Goal: Task Accomplishment & Management: Manage account settings

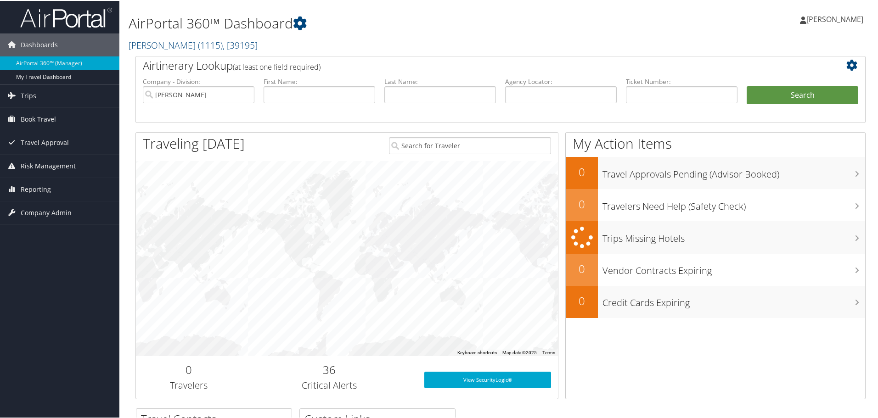
click at [32, 119] on span "Book Travel" at bounding box center [38, 118] width 35 height 23
click at [28, 162] on link "Book/Manage Online Trips" at bounding box center [59, 164] width 119 height 14
click at [55, 210] on span "Company Admin" at bounding box center [46, 212] width 51 height 23
click at [46, 260] on link "People" at bounding box center [59, 258] width 119 height 14
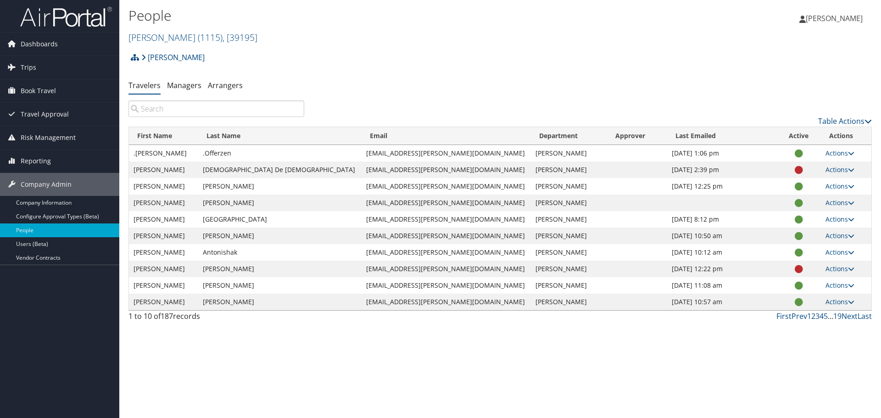
click at [205, 112] on input "search" at bounding box center [217, 109] width 176 height 17
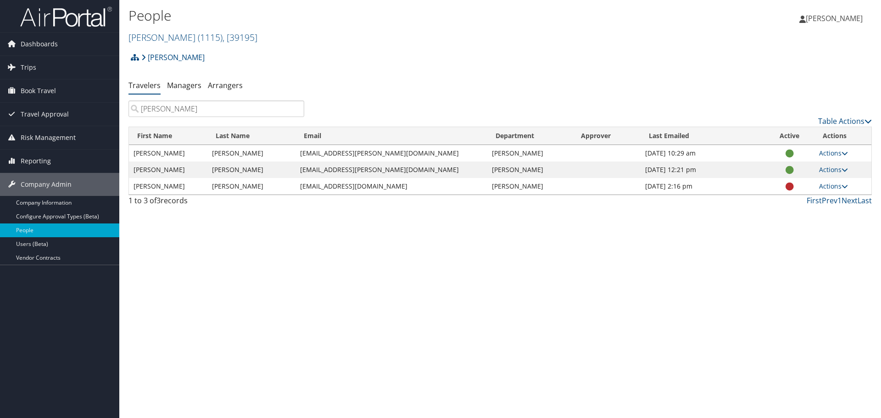
type input "ryan"
click at [825, 168] on link "Actions" at bounding box center [833, 169] width 29 height 9
click at [815, 197] on link "View Profile" at bounding box center [800, 199] width 84 height 16
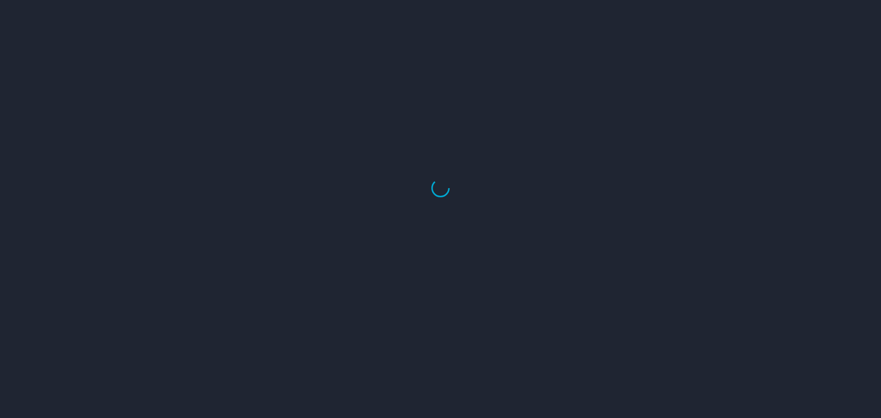
select select "US"
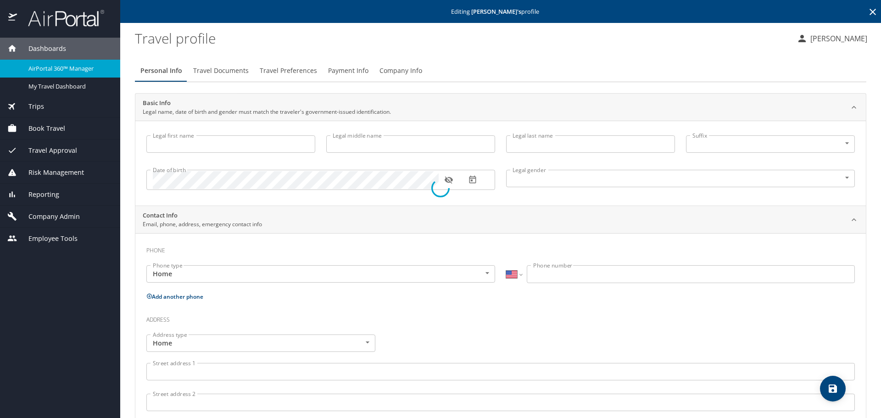
type input "[PERSON_NAME]"
type input "[DEMOGRAPHIC_DATA]"
type input "[PERSON_NAME]"
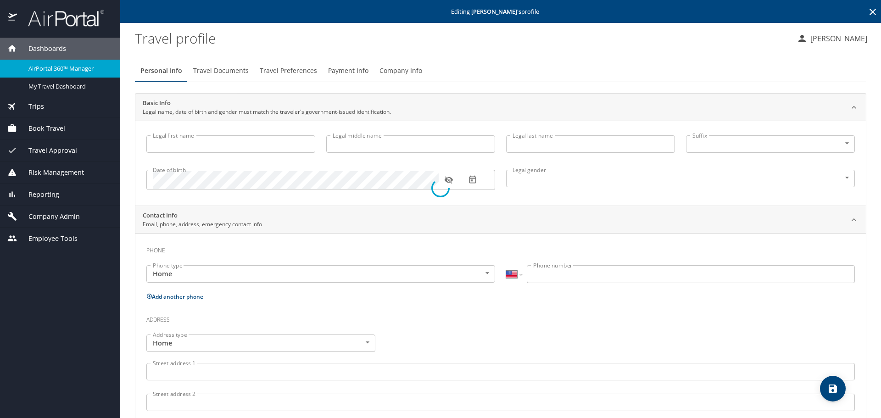
type input "[PERSON_NAME]"
select select "SC"
type input "7566192"
select select "US"
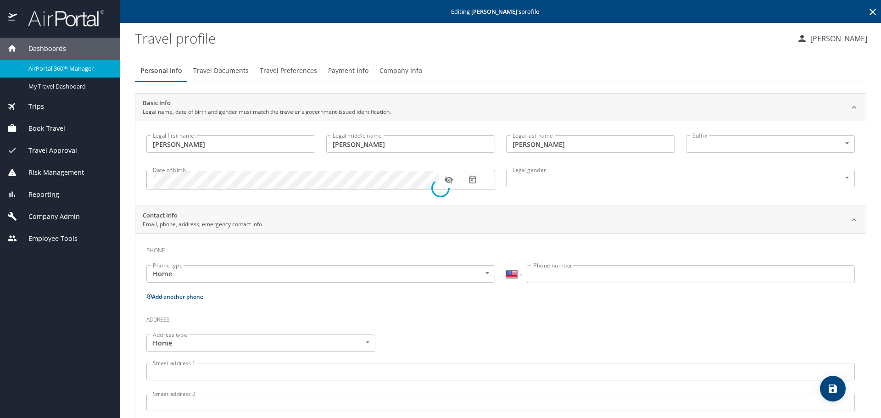
select select "US"
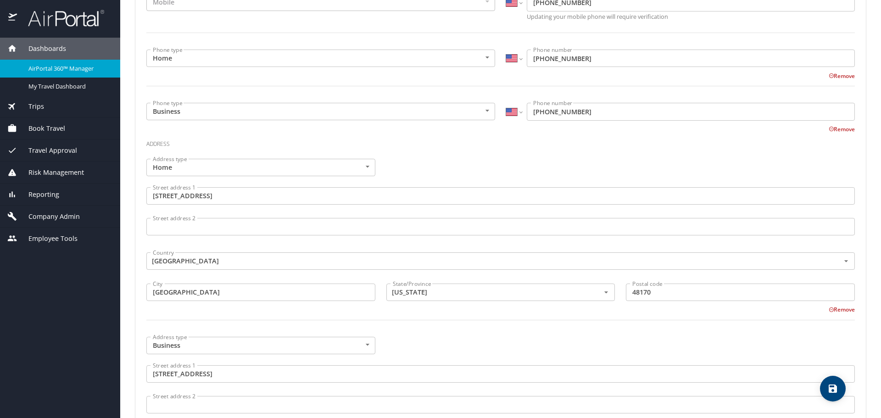
scroll to position [275, 0]
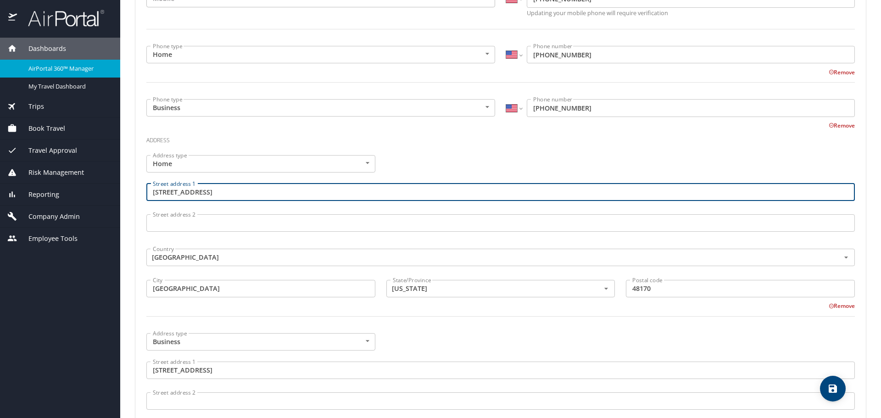
drag, startPoint x: 239, startPoint y: 191, endPoint x: 140, endPoint y: 190, distance: 99.6
click at [140, 190] on div "Phone Phone type Mobile Mobile Phone type International [GEOGRAPHIC_DATA] [GEOG…" at bounding box center [500, 356] width 731 height 797
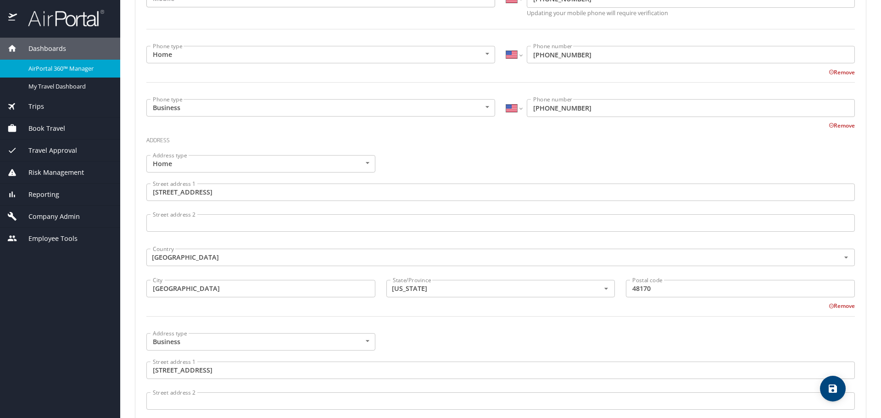
click at [834, 387] on icon "save" at bounding box center [833, 389] width 8 height 8
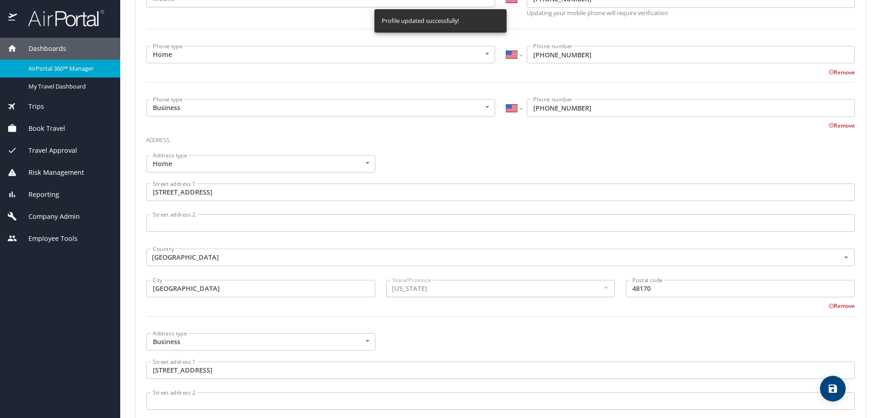
select select "US"
